Goal: Transaction & Acquisition: Obtain resource

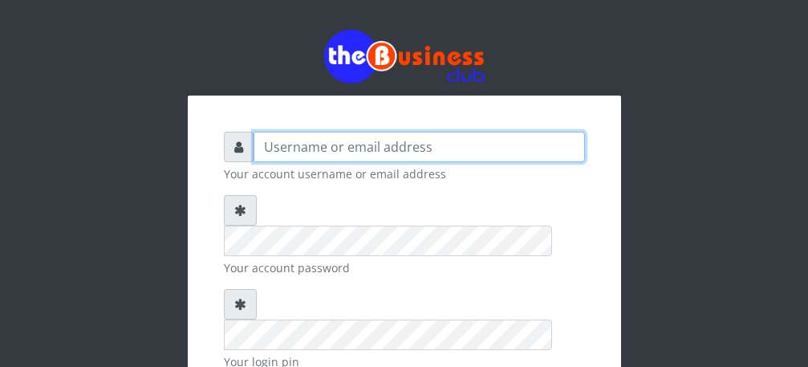
click at [359, 146] on input "text" at bounding box center [419, 147] width 331 height 30
type input "[PERSON_NAME]"
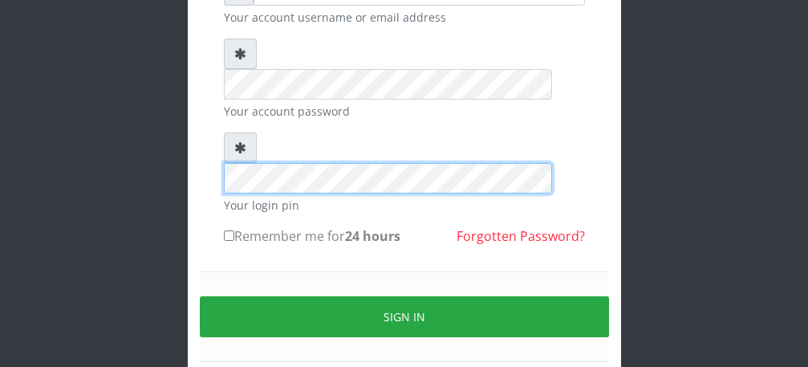
scroll to position [186, 0]
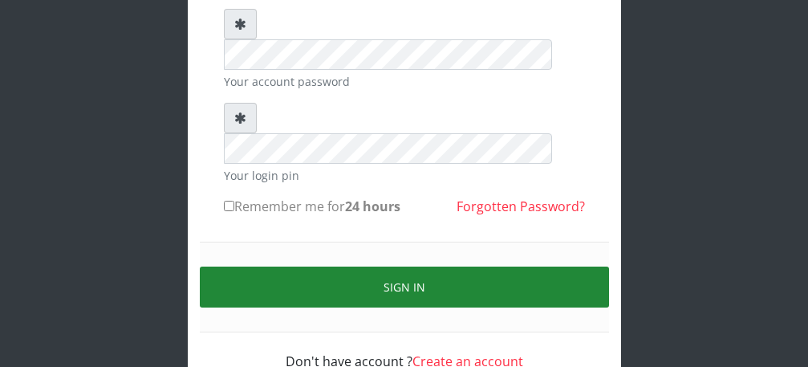
click at [412, 266] on button "Sign in" at bounding box center [404, 286] width 409 height 41
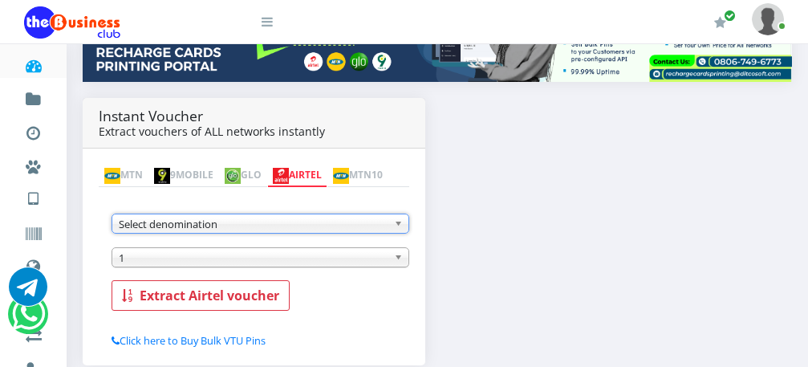
click at [401, 231] on b at bounding box center [401, 223] width 14 height 18
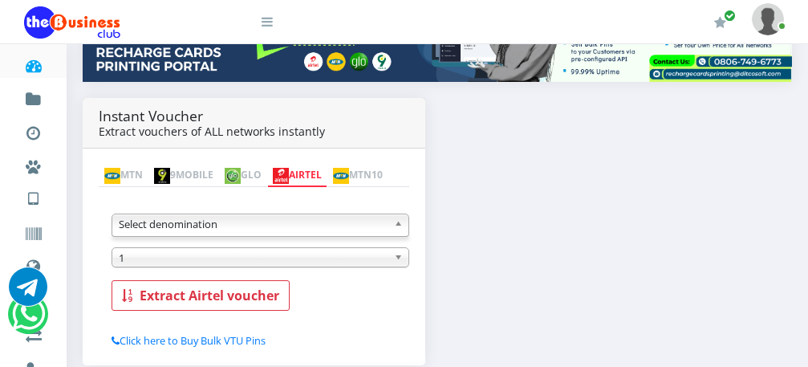
click at [401, 231] on b at bounding box center [401, 223] width 14 height 18
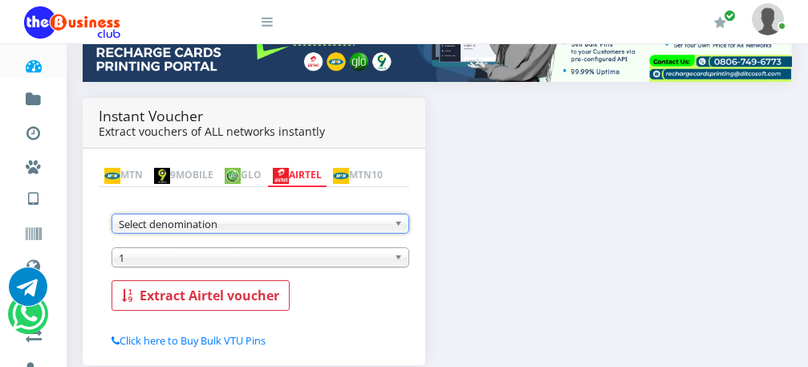
click at [401, 231] on b at bounding box center [401, 223] width 14 height 18
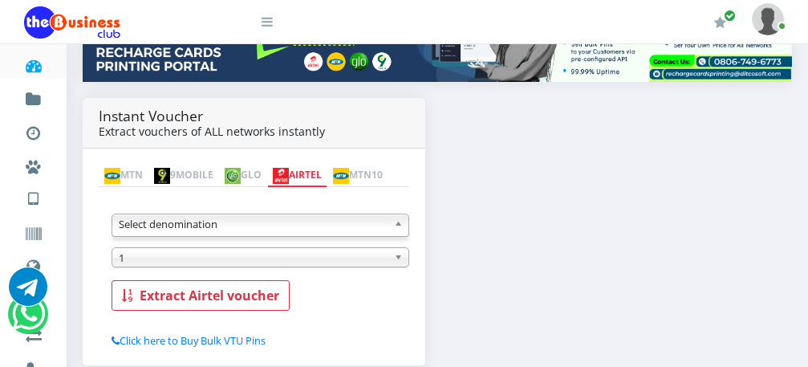
click at [128, 164] on link "MTN" at bounding box center [124, 175] width 50 height 22
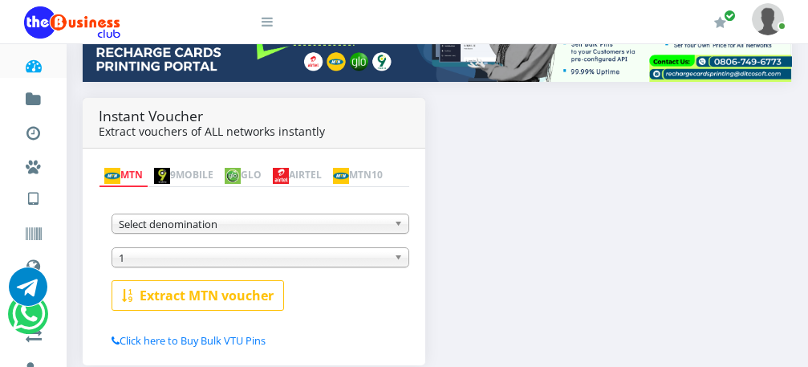
click at [391, 224] on link "Select denomination" at bounding box center [261, 223] width 298 height 20
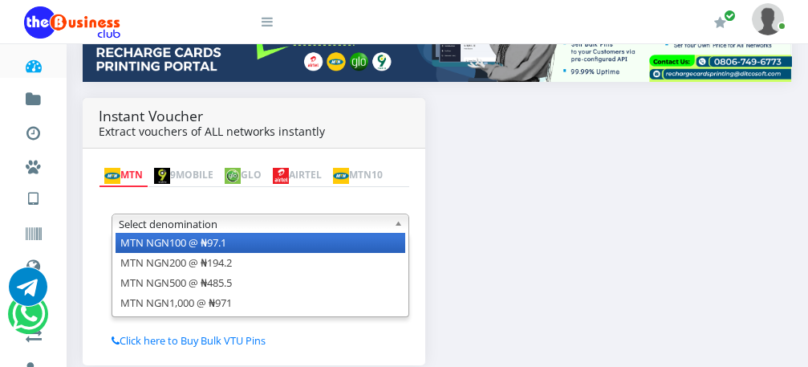
click at [391, 224] on link "Select denomination" at bounding box center [261, 223] width 298 height 20
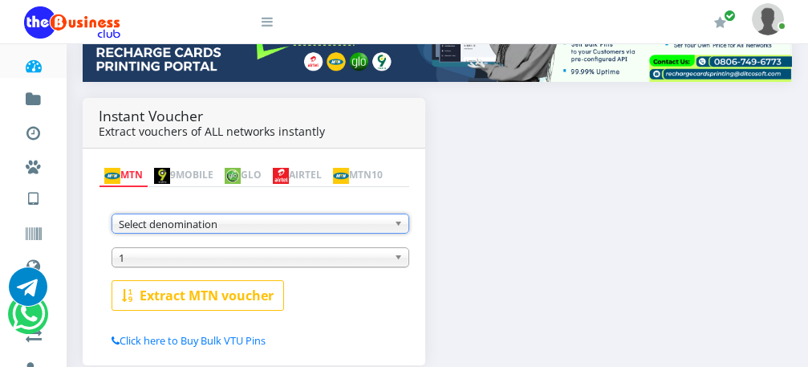
click at [260, 164] on link "GLO" at bounding box center [243, 175] width 48 height 22
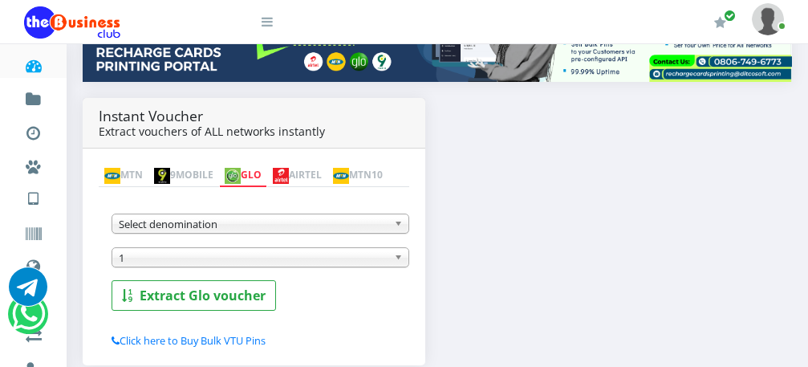
click at [396, 230] on b at bounding box center [401, 223] width 14 height 18
drag, startPoint x: 396, startPoint y: 230, endPoint x: 329, endPoint y: 153, distance: 101.8
click at [316, 164] on div "MTN 9MOBILE GLO AIRTEL MTN10 MTN NGN100 @ ₦97.1 MTN NGN200 @ ₦194.2 MTN NGN500 …" at bounding box center [254, 256] width 311 height 184
click at [289, 168] on img at bounding box center [281, 176] width 16 height 16
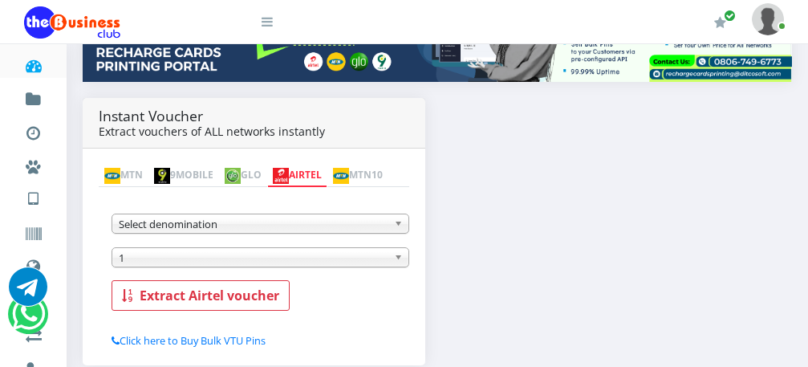
click at [402, 227] on b at bounding box center [401, 223] width 14 height 18
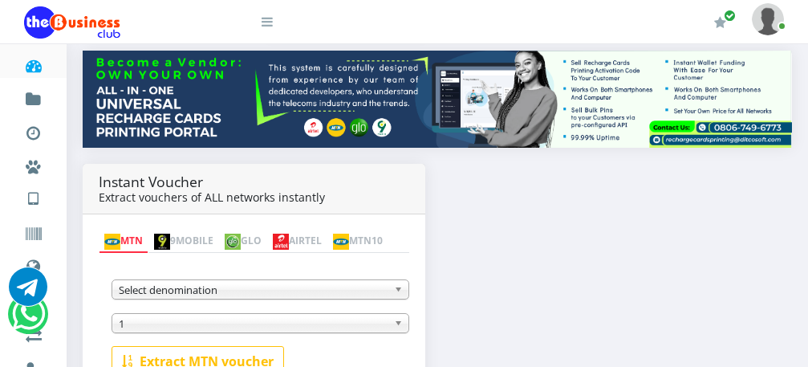
scroll to position [229, 0]
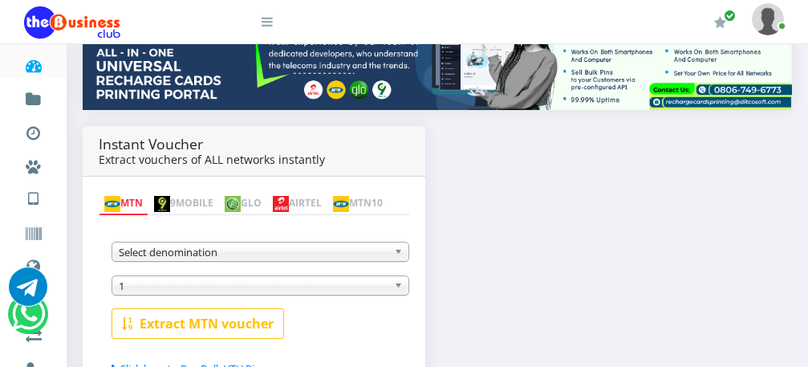
click at [132, 193] on link "MTN" at bounding box center [124, 204] width 50 height 22
click at [398, 254] on b at bounding box center [401, 251] width 14 height 18
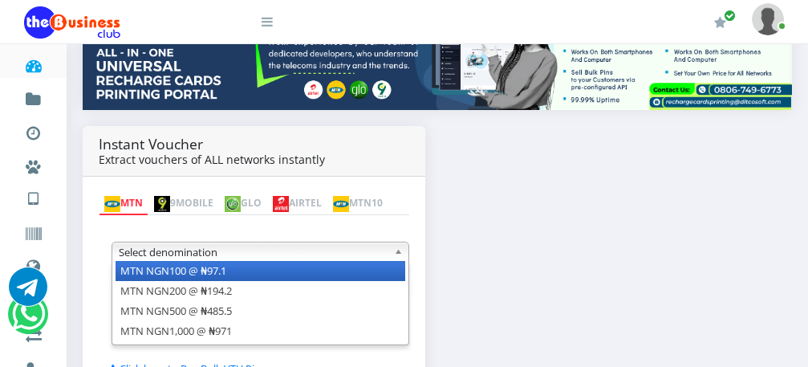
click at [377, 271] on li "MTN NGN100 @ ₦97.1" at bounding box center [261, 271] width 290 height 20
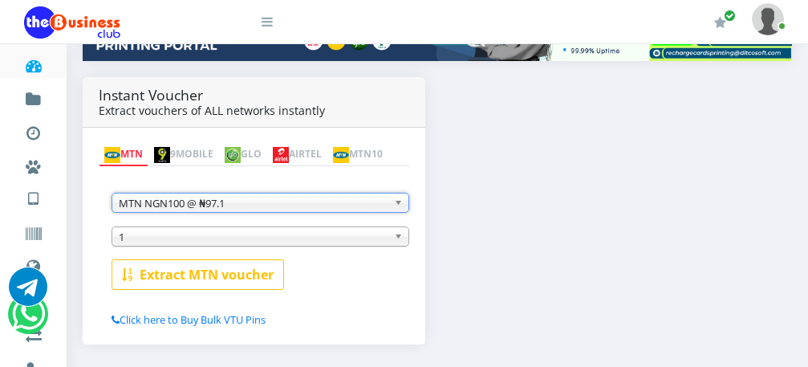
scroll to position [325, 0]
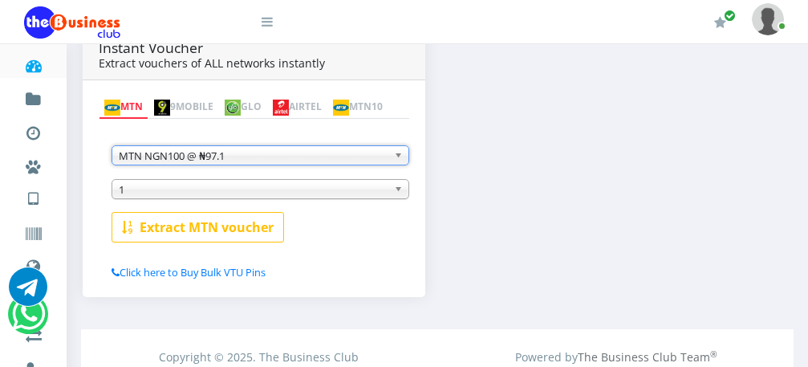
click at [206, 192] on span "1" at bounding box center [253, 189] width 269 height 19
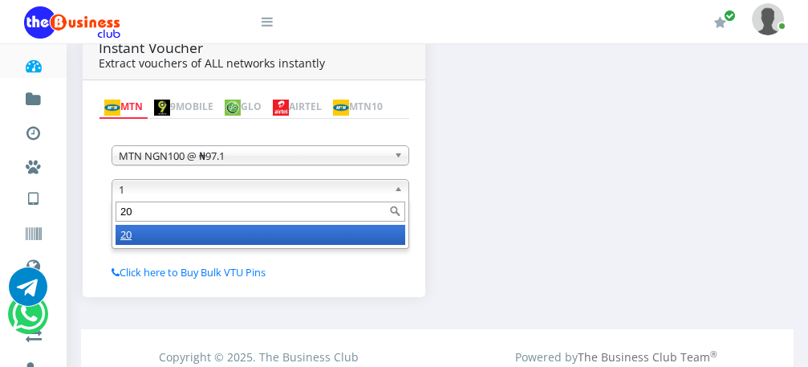
type input "20"
click at [221, 238] on li "20" at bounding box center [261, 235] width 290 height 20
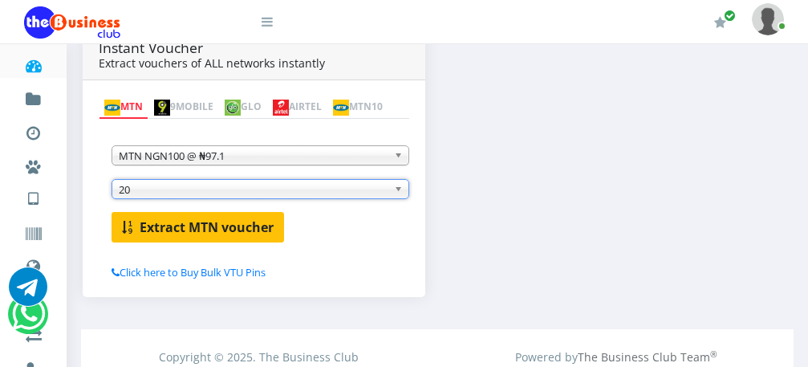
click at [207, 225] on b "Extract MTN voucher" at bounding box center [207, 227] width 134 height 18
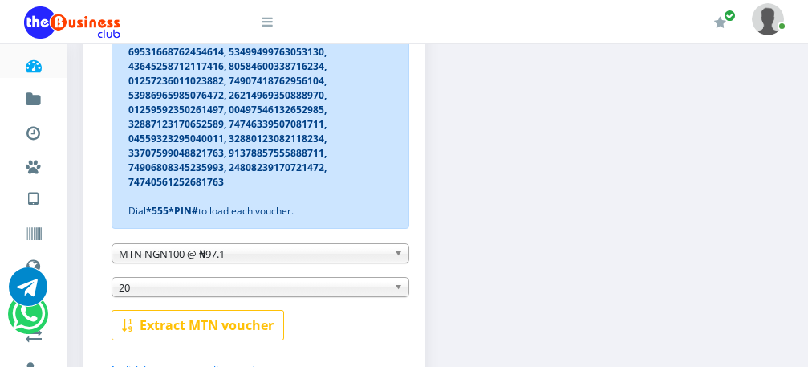
scroll to position [485, 0]
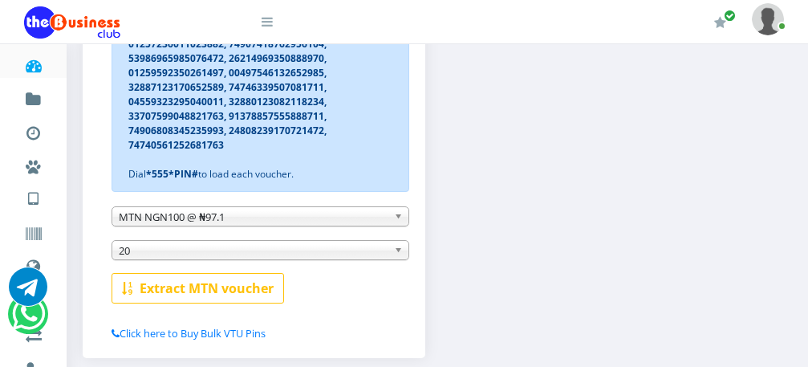
click at [398, 222] on b at bounding box center [401, 216] width 14 height 18
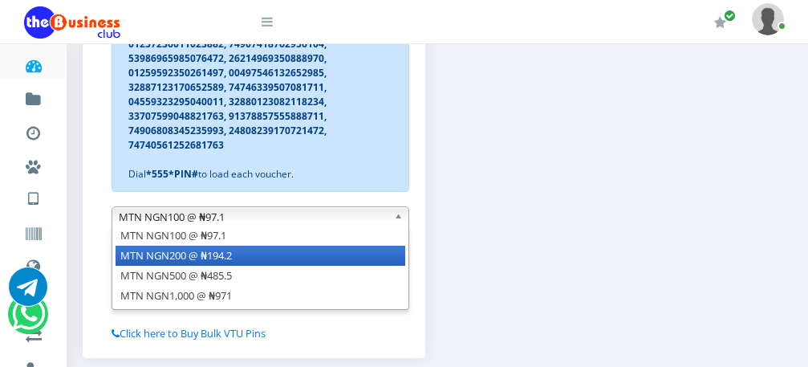
click at [374, 255] on li "MTN NGN200 @ ₦194.2" at bounding box center [261, 256] width 290 height 20
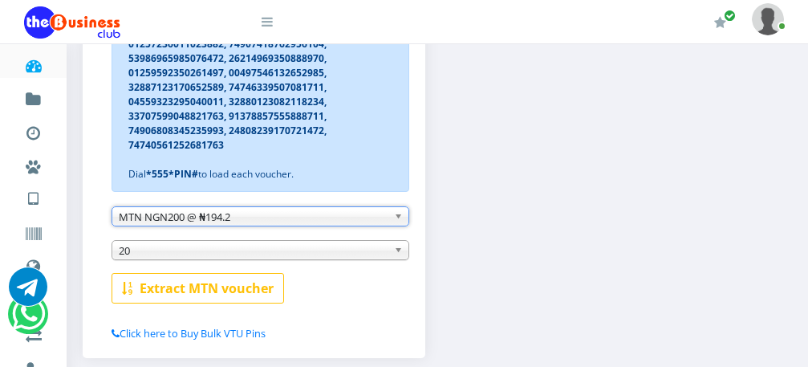
click at [359, 249] on span "20" at bounding box center [253, 250] width 269 height 19
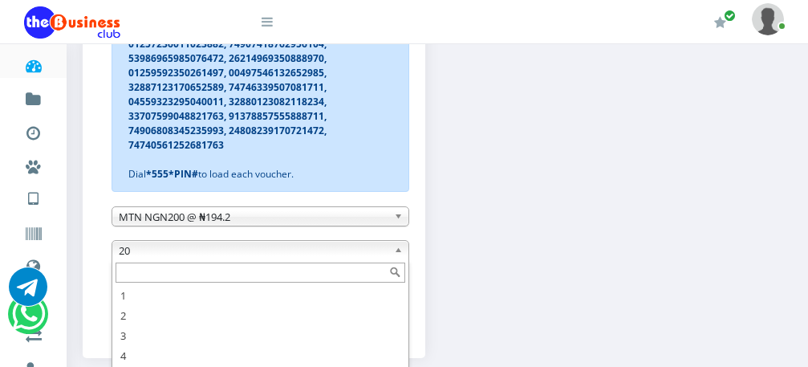
scroll to position [48, 0]
click at [357, 250] on span "20" at bounding box center [253, 250] width 269 height 19
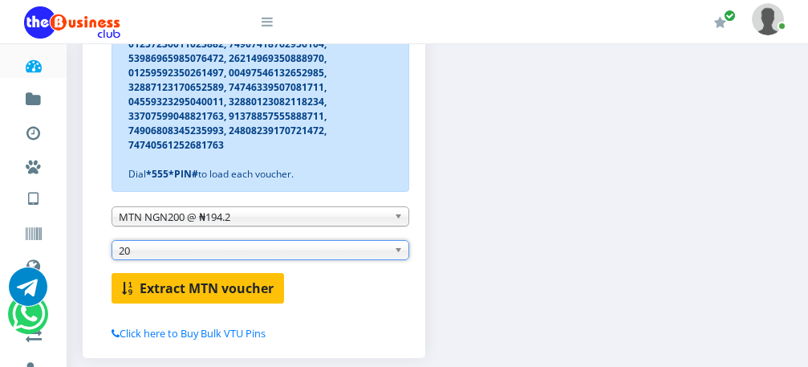
click at [237, 284] on b "Extract MTN voucher" at bounding box center [207, 288] width 134 height 18
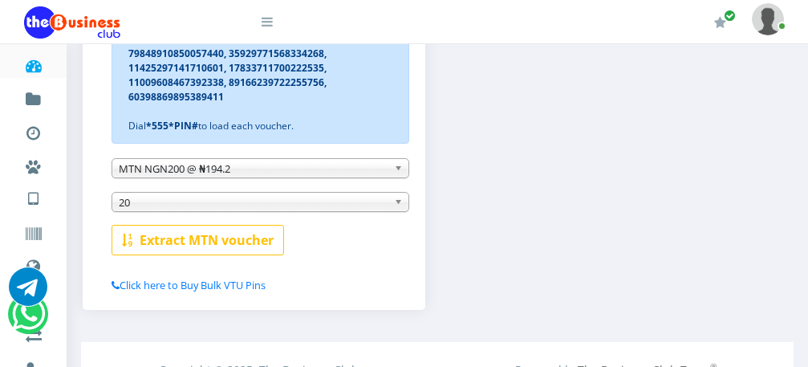
scroll to position [649, 0]
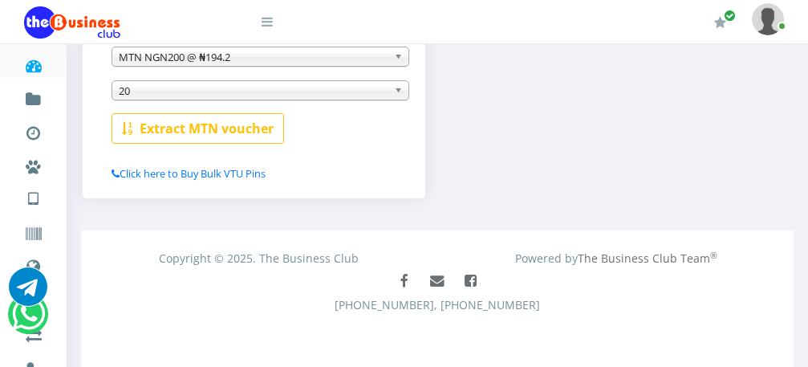
click at [397, 52] on b at bounding box center [401, 56] width 14 height 18
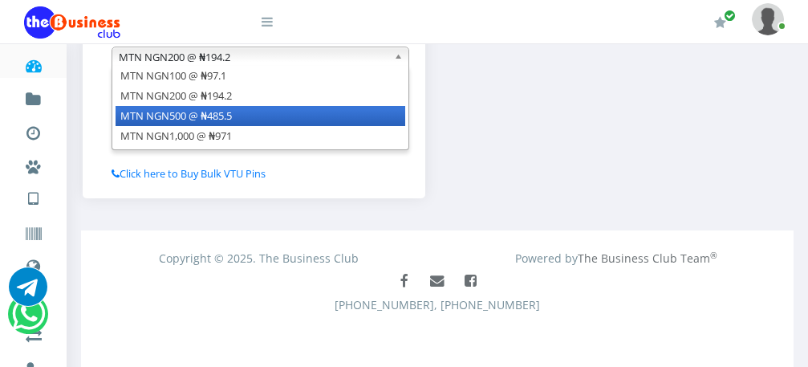
click at [381, 120] on li "MTN NGN500 @ ₦485.5" at bounding box center [261, 116] width 290 height 20
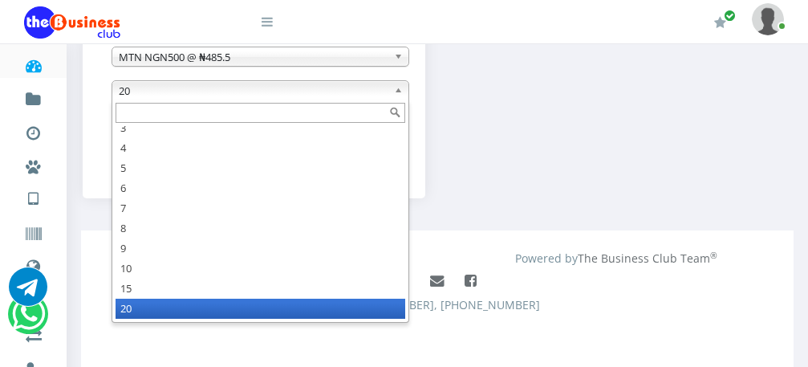
click at [369, 87] on span "20" at bounding box center [253, 90] width 269 height 19
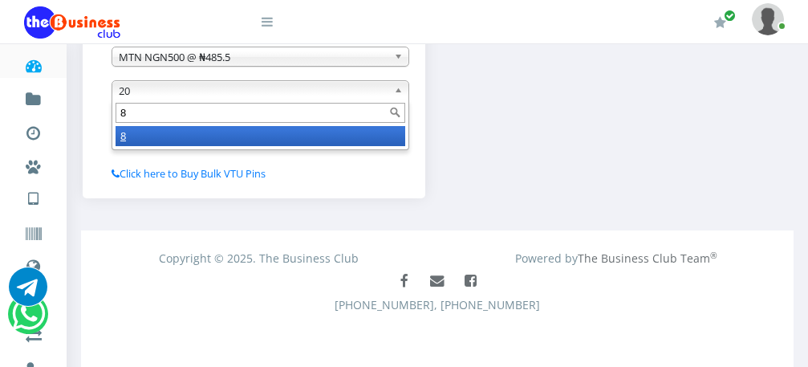
scroll to position [0, 0]
type input "8"
click at [343, 139] on li "8" at bounding box center [261, 136] width 290 height 20
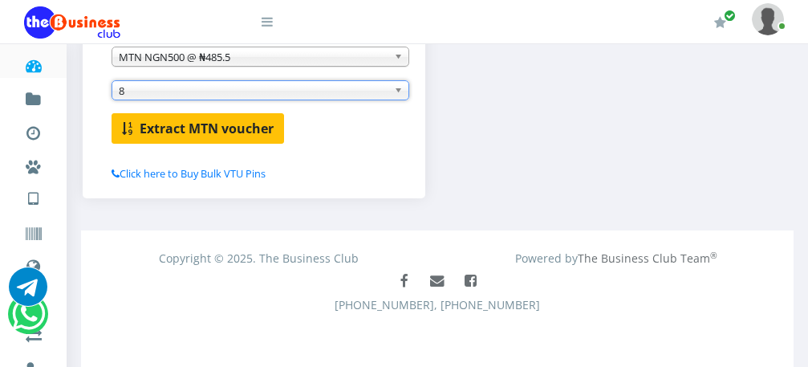
click at [237, 132] on b "Extract MTN voucher" at bounding box center [207, 129] width 134 height 18
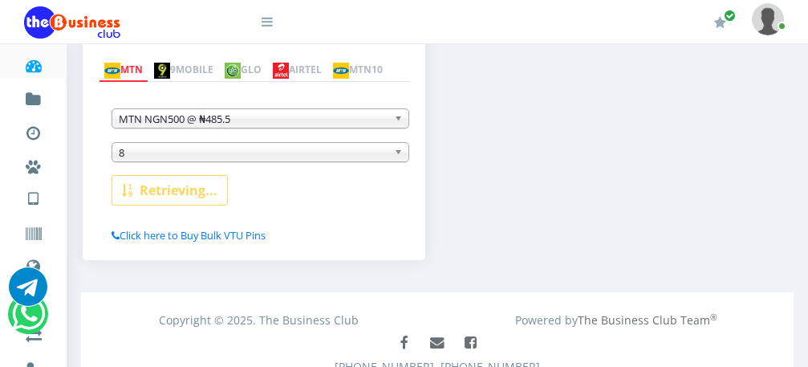
scroll to position [335, 0]
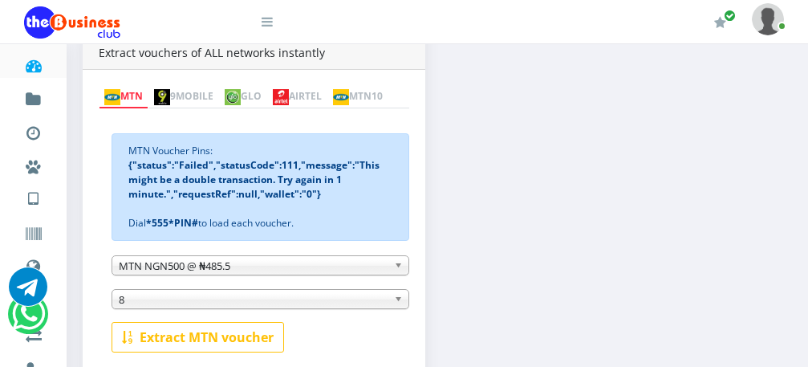
click at [171, 302] on span "8" at bounding box center [253, 299] width 269 height 19
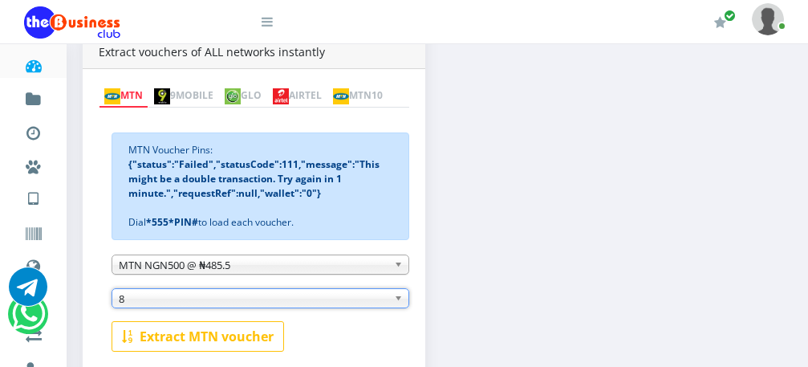
scroll to position [385, 0]
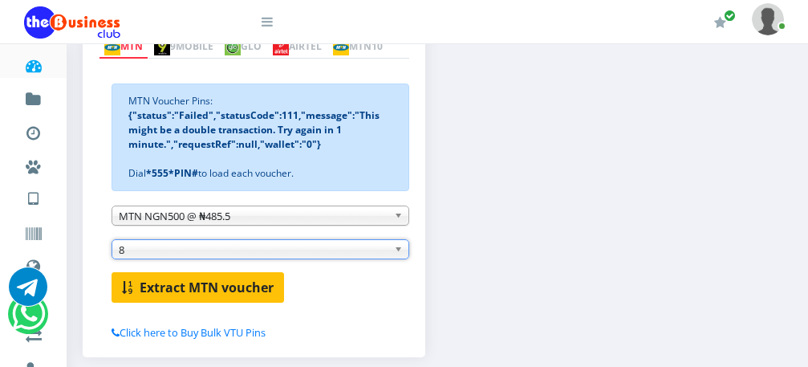
click at [254, 290] on b "Extract MTN voucher" at bounding box center [207, 287] width 134 height 18
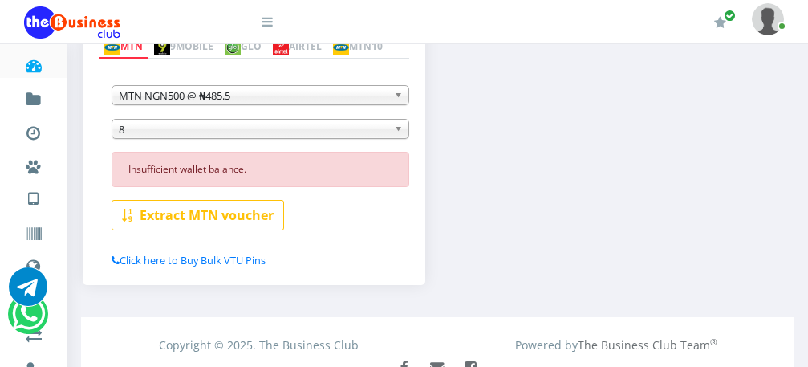
click at [330, 139] on span "8" at bounding box center [253, 129] width 269 height 19
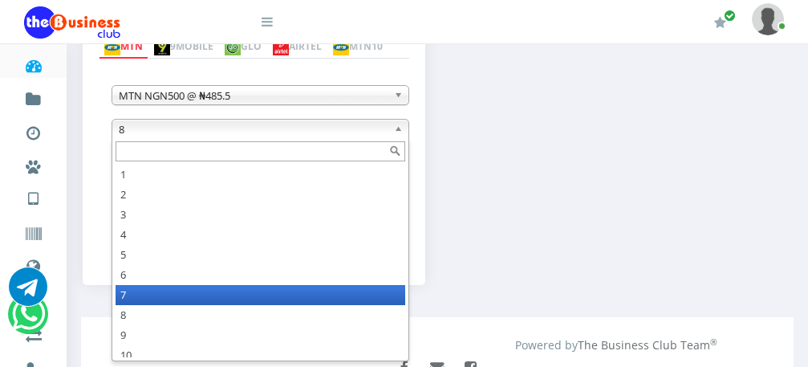
click at [184, 293] on li "7" at bounding box center [261, 295] width 290 height 20
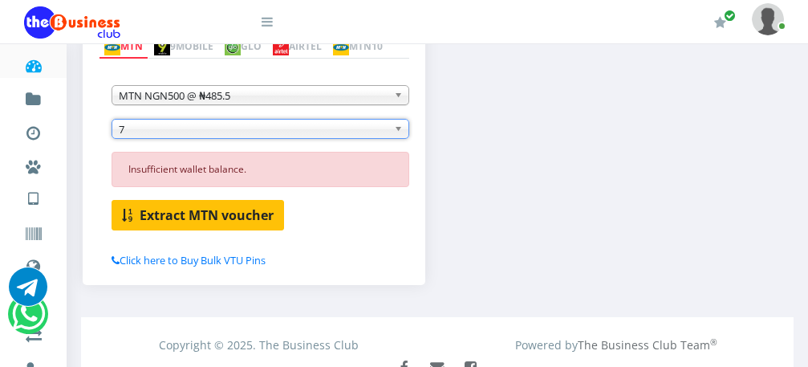
click at [193, 215] on b "Extract MTN voucher" at bounding box center [207, 215] width 134 height 18
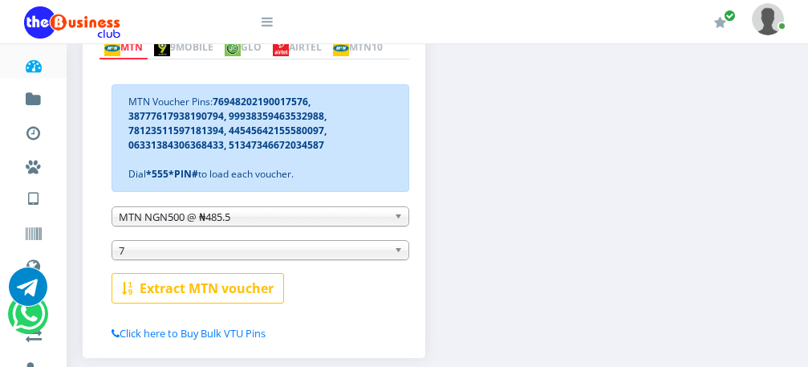
scroll to position [225, 0]
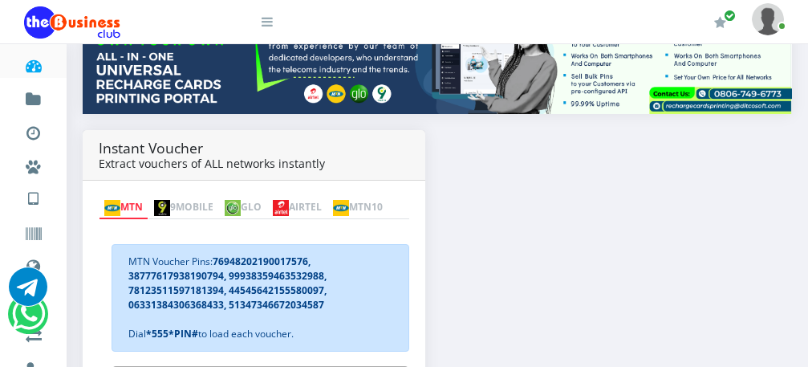
click at [289, 200] on img at bounding box center [281, 208] width 16 height 16
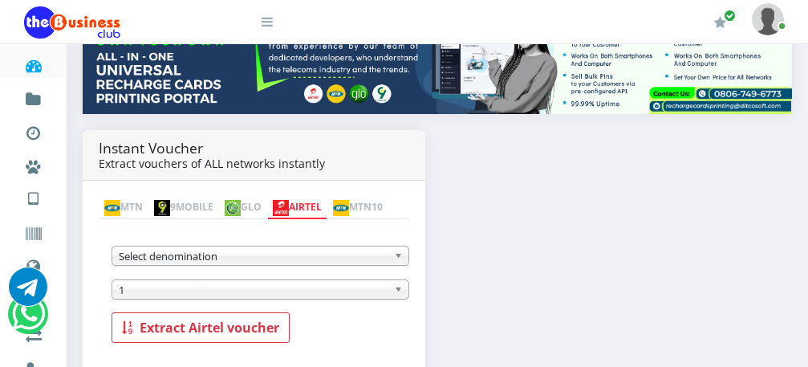
click at [339, 258] on span "Select denomination" at bounding box center [253, 255] width 269 height 19
